Goal: Information Seeking & Learning: Learn about a topic

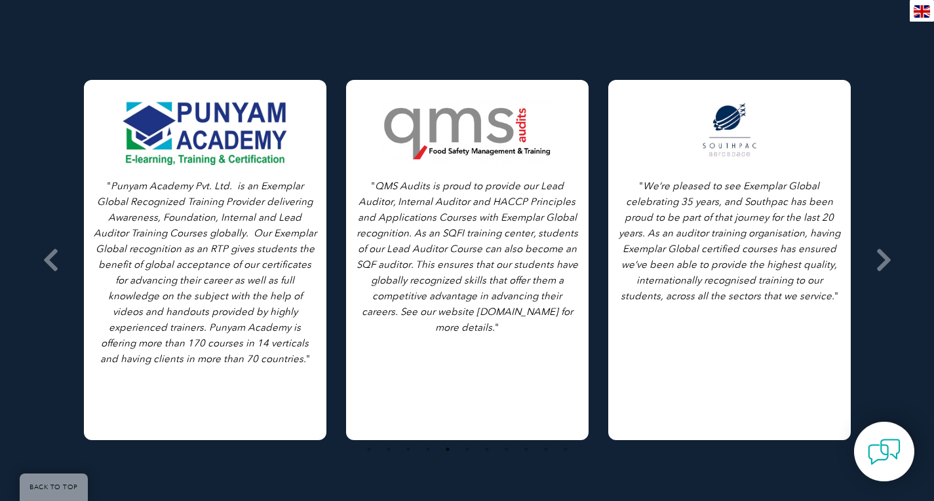
scroll to position [2106, 0]
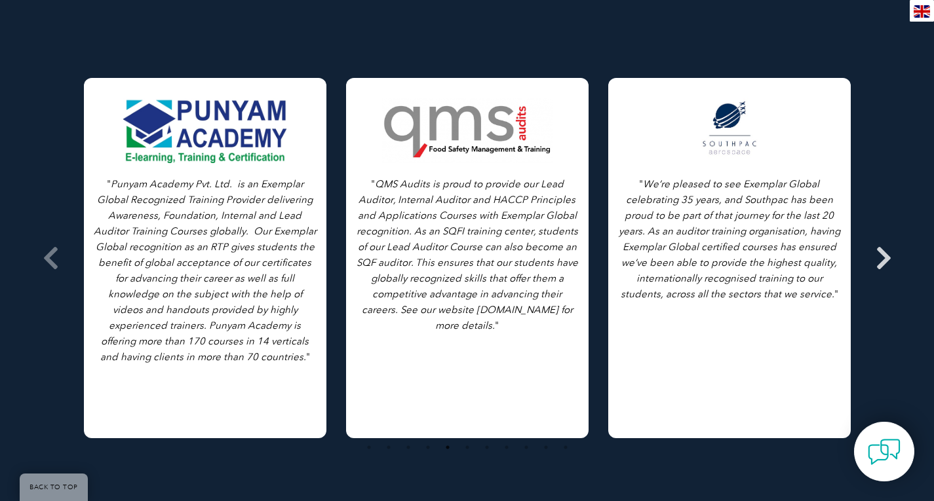
click at [886, 258] on icon at bounding box center [883, 258] width 16 height 0
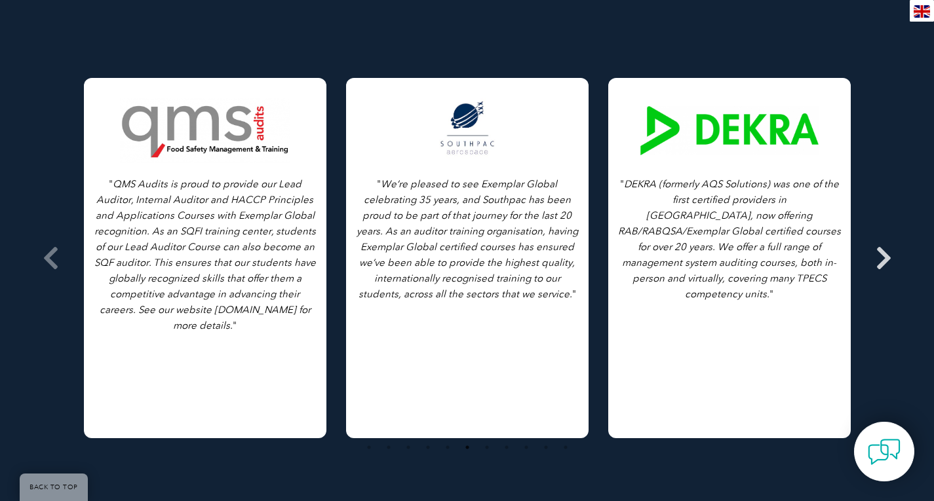
click at [886, 258] on icon at bounding box center [883, 258] width 16 height 0
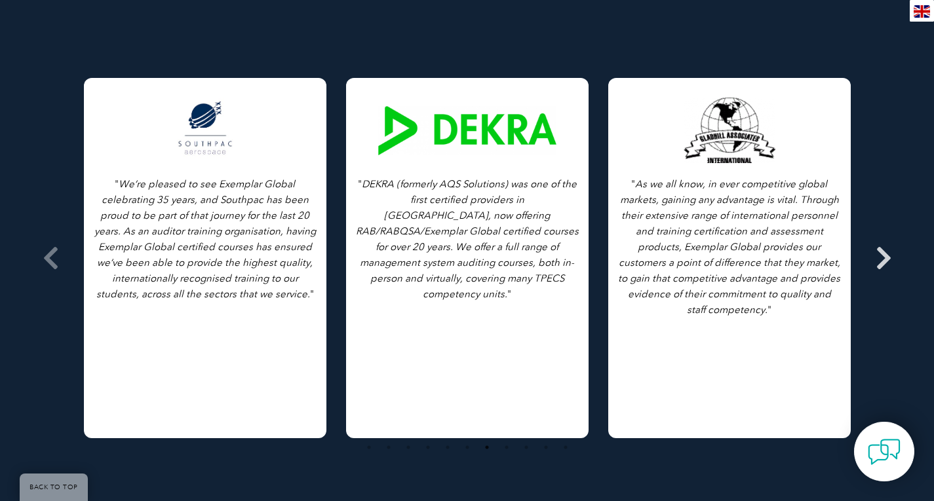
click at [886, 258] on icon at bounding box center [883, 258] width 16 height 0
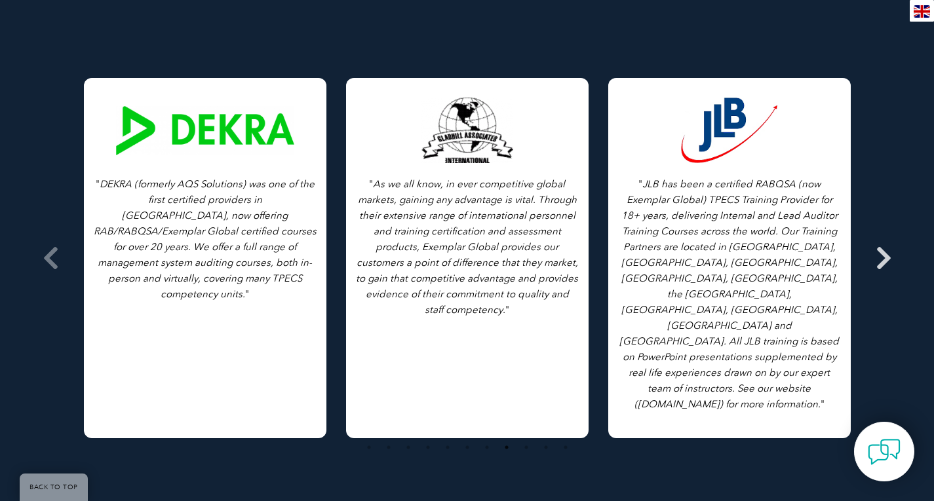
click at [885, 258] on icon at bounding box center [883, 258] width 16 height 0
click at [883, 258] on icon at bounding box center [883, 258] width 16 height 0
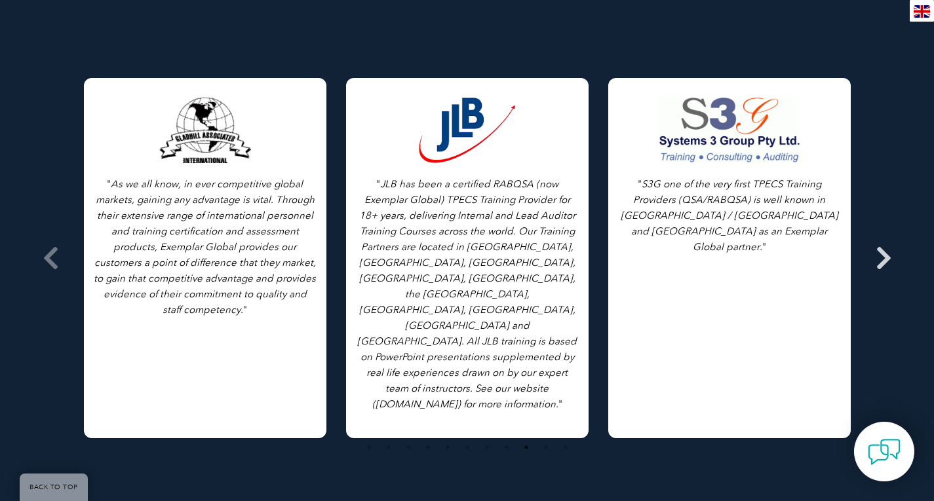
click at [884, 258] on icon at bounding box center [883, 258] width 16 height 0
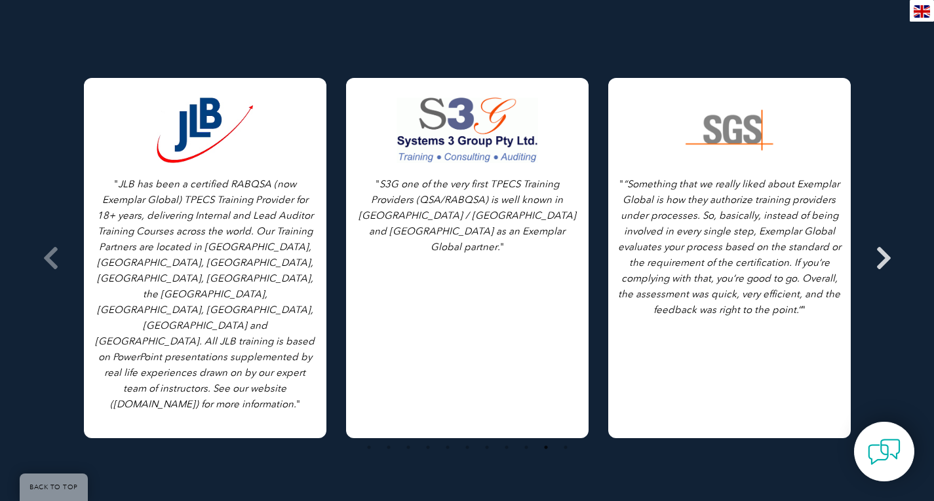
click at [884, 258] on icon at bounding box center [883, 258] width 16 height 0
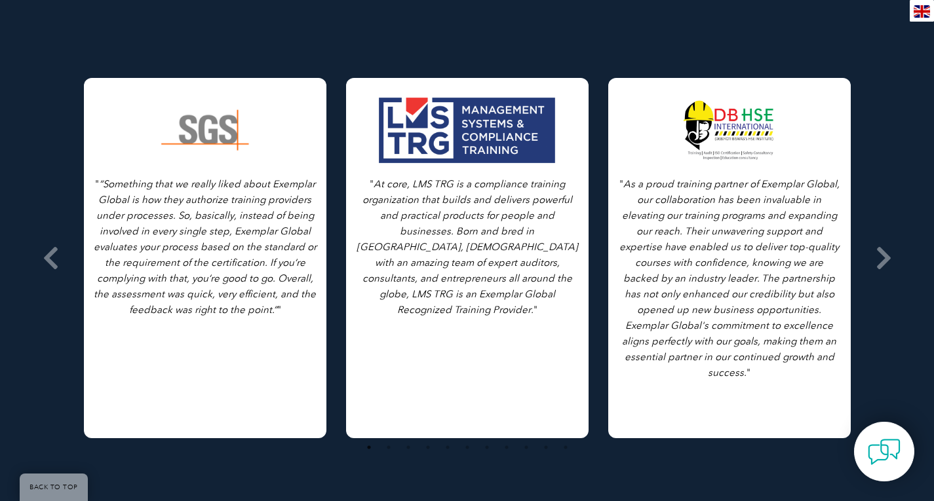
click at [464, 117] on div at bounding box center [467, 131] width 178 height 66
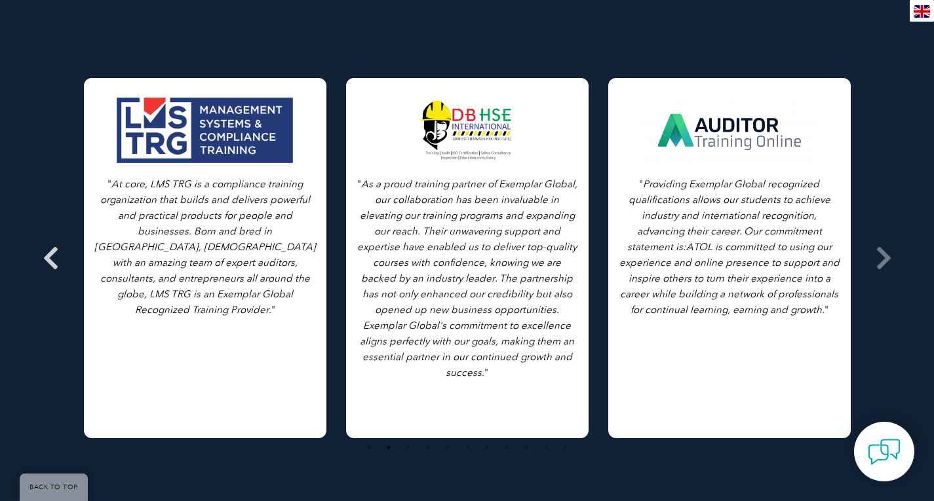
click at [51, 258] on icon at bounding box center [51, 258] width 16 height 0
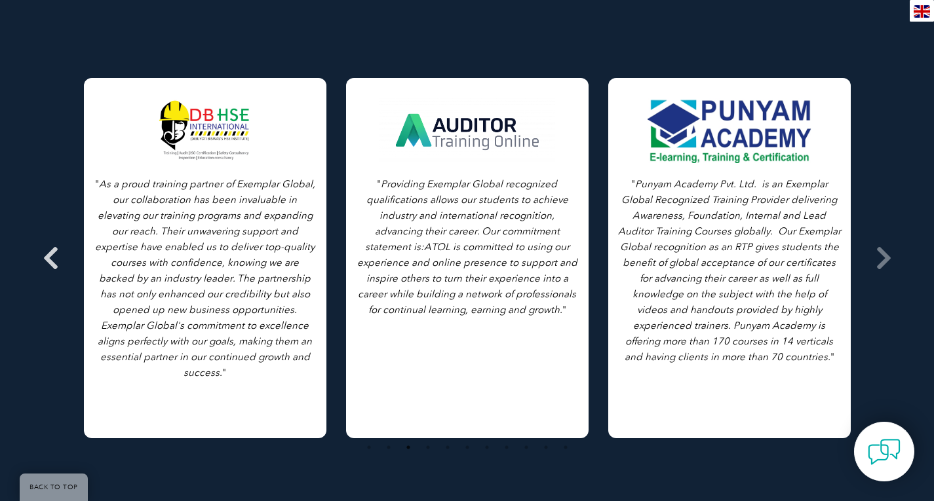
click at [47, 258] on icon at bounding box center [51, 258] width 16 height 0
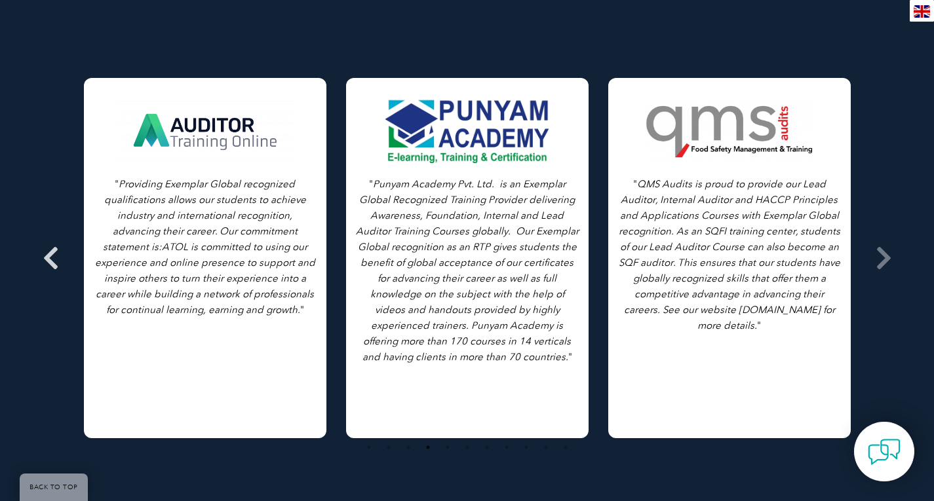
click at [48, 258] on icon at bounding box center [51, 258] width 16 height 0
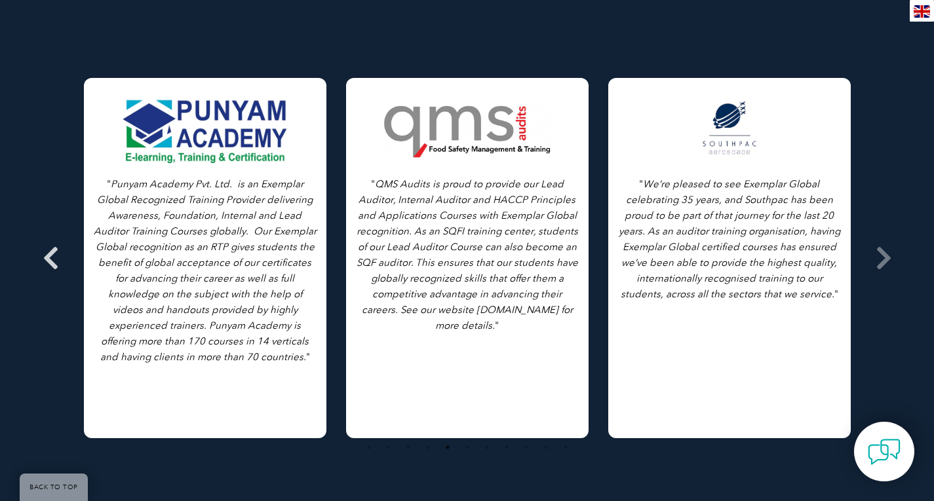
click at [48, 258] on icon at bounding box center [51, 258] width 16 height 0
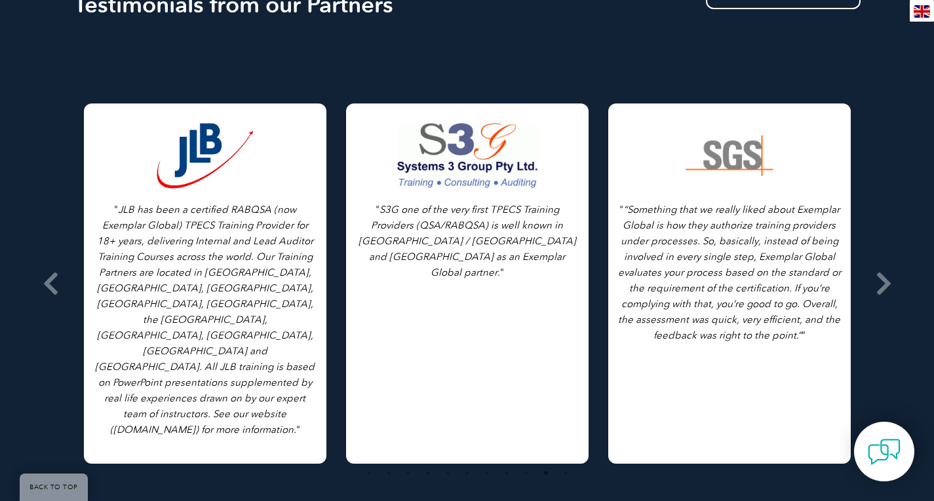
scroll to position [2077, 0]
